Goal: Task Accomplishment & Management: Use online tool/utility

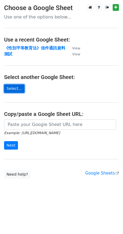
click at [17, 91] on link "Select..." at bounding box center [14, 88] width 20 height 8
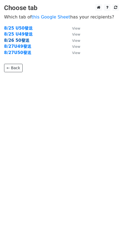
click at [23, 40] on strong "8/26 50發送" at bounding box center [16, 40] width 25 height 5
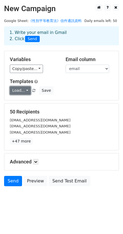
click at [24, 90] on link "Load..." at bounding box center [20, 90] width 21 height 8
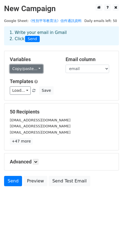
click at [32, 71] on link "Copy/paste..." at bounding box center [26, 69] width 33 height 8
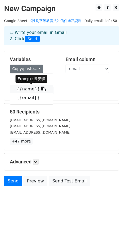
click at [31, 89] on link "{{name}}" at bounding box center [31, 89] width 43 height 9
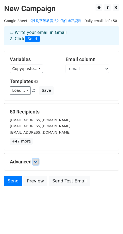
click at [36, 164] on link at bounding box center [36, 162] width 6 height 6
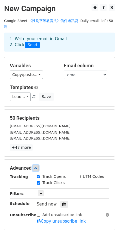
click at [37, 167] on icon at bounding box center [35, 168] width 3 height 3
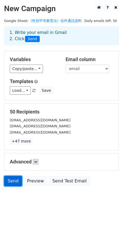
click at [13, 182] on link "Send" at bounding box center [13, 181] width 18 height 10
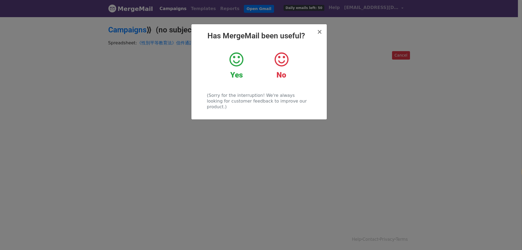
select select "zh-tw"
click at [319, 32] on span "×" at bounding box center [318, 32] width 5 height 8
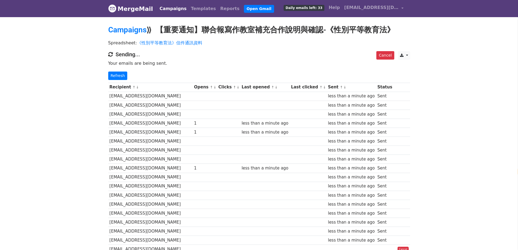
select select "zh-tw"
